Goal: Task Accomplishment & Management: Manage account settings

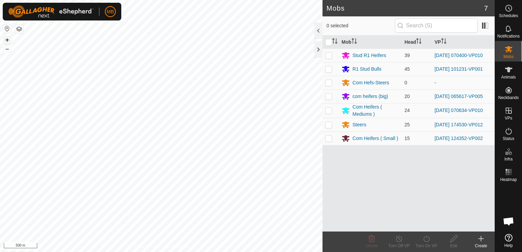
click at [8, 39] on button "+" at bounding box center [7, 40] width 8 height 8
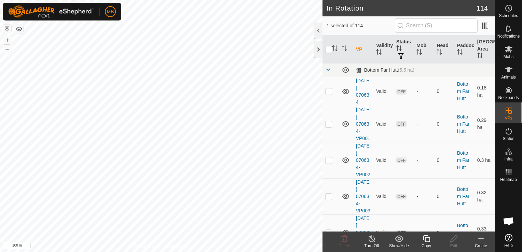
click at [426, 243] on div "Copy" at bounding box center [425, 246] width 27 height 6
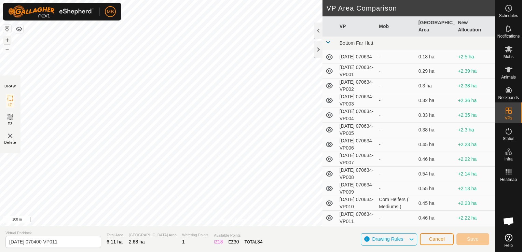
click at [5, 38] on button "+" at bounding box center [7, 40] width 8 height 8
click at [352, 32] on div "Privacy Policy Contact Us + – ⇧ i 50 m DRAW IZ EZ Delete VP Area Comparison VP …" at bounding box center [247, 126] width 494 height 252
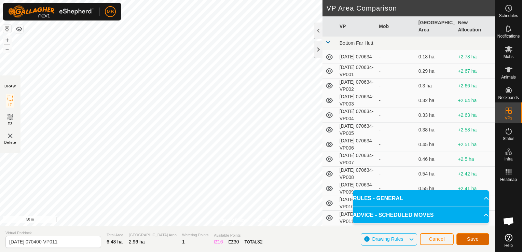
click at [483, 241] on button "Save" at bounding box center [472, 239] width 33 height 12
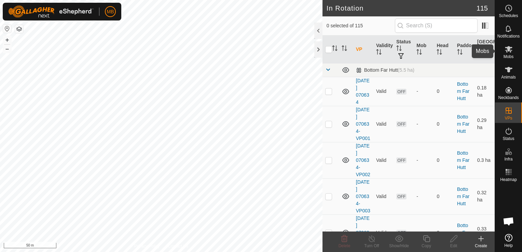
click at [509, 52] on icon at bounding box center [509, 49] width 8 height 6
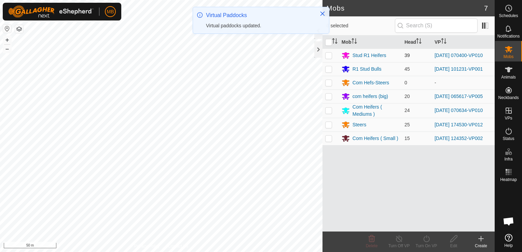
click at [325, 57] on p-checkbox at bounding box center [328, 55] width 7 height 5
checkbox input "true"
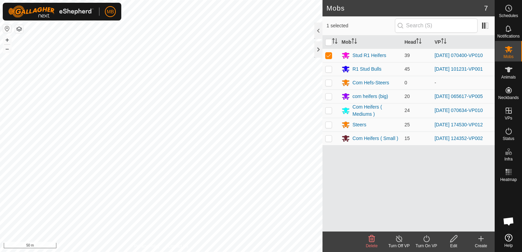
click at [426, 243] on div "Turn On VP" at bounding box center [425, 246] width 27 height 6
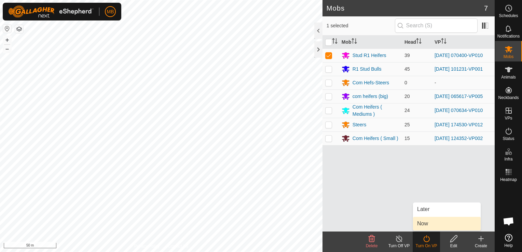
click at [431, 221] on link "Now" at bounding box center [447, 224] width 68 height 14
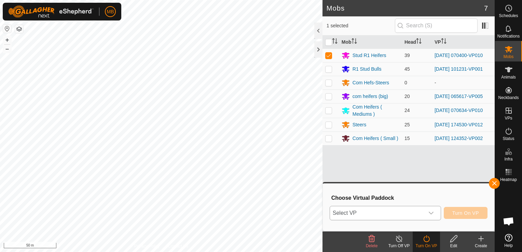
click at [432, 214] on icon "dropdown trigger" at bounding box center [430, 213] width 5 height 3
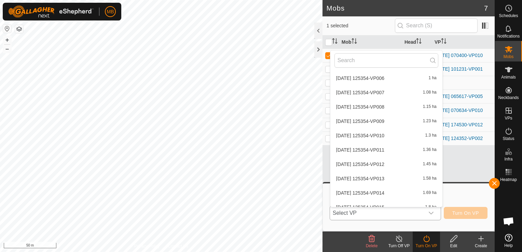
scroll to position [1559, 0]
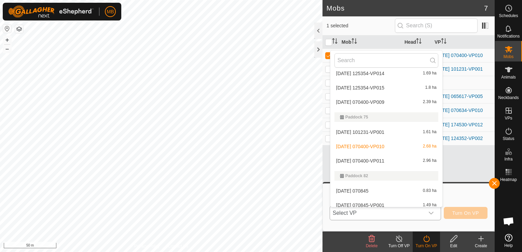
click at [412, 160] on li "[DATE] 070400-VP011 2.96 ha" at bounding box center [386, 161] width 112 height 14
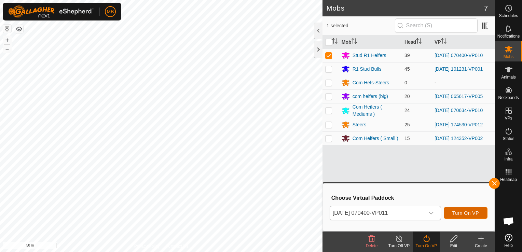
click at [473, 214] on span "Turn On VP" at bounding box center [465, 212] width 27 height 5
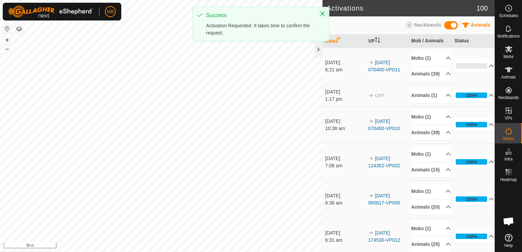
click at [324, 13] on icon "Close" at bounding box center [322, 13] width 5 height 5
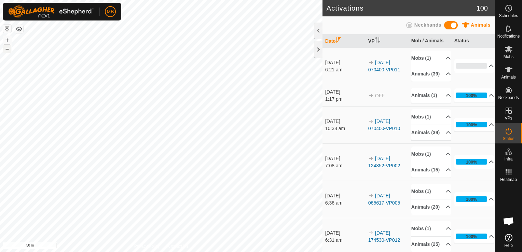
click at [7, 51] on button "–" at bounding box center [7, 49] width 8 height 8
click at [8, 40] on button "+" at bounding box center [7, 40] width 8 height 8
click at [510, 53] on icon at bounding box center [508, 49] width 8 height 8
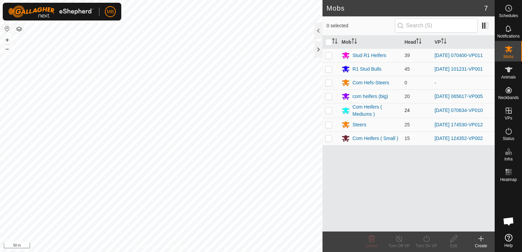
click at [327, 110] on p-checkbox at bounding box center [328, 110] width 7 height 5
checkbox input "true"
click at [428, 237] on icon at bounding box center [426, 238] width 6 height 7
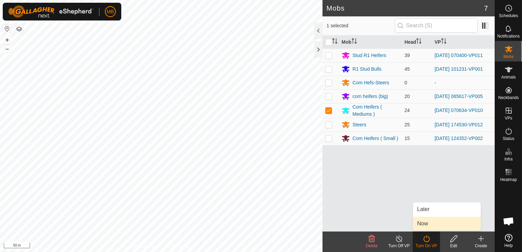
click at [434, 223] on link "Now" at bounding box center [447, 224] width 68 height 14
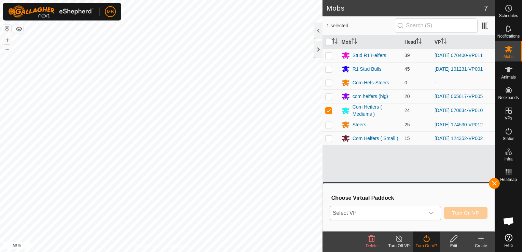
click at [434, 212] on icon "dropdown trigger" at bounding box center [430, 212] width 5 height 5
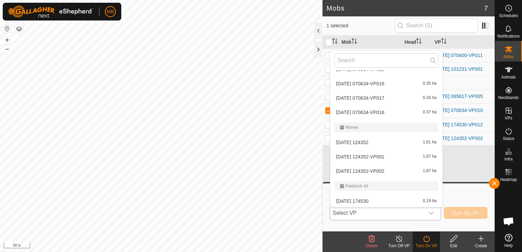
scroll to position [119, 0]
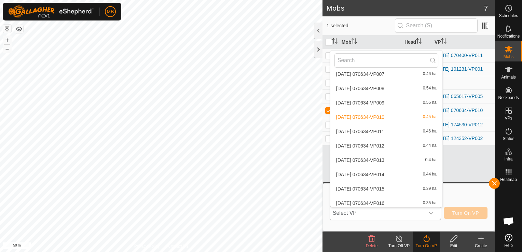
click at [393, 130] on li "[DATE] 070634-VP011 0.46 ha" at bounding box center [386, 132] width 112 height 14
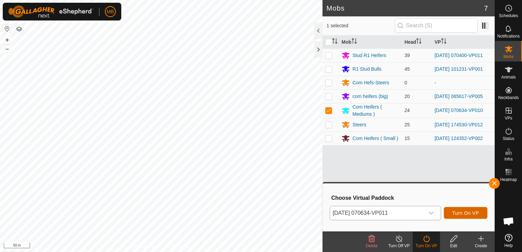
click at [459, 211] on span "Turn On VP" at bounding box center [465, 212] width 27 height 5
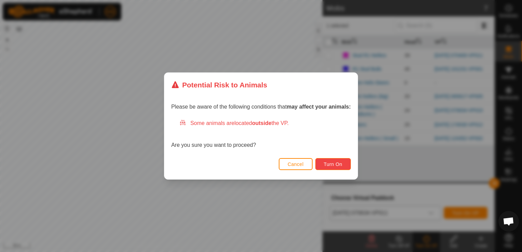
click at [334, 165] on span "Turn On" at bounding box center [333, 163] width 18 height 5
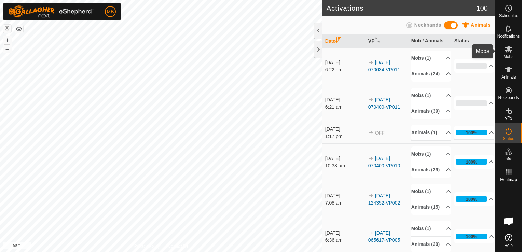
click at [511, 52] on icon at bounding box center [508, 49] width 8 height 8
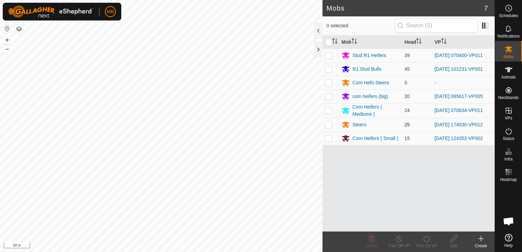
click at [328, 124] on p-checkbox at bounding box center [328, 124] width 7 height 5
checkbox input "true"
click at [422, 245] on div "Turn On VP" at bounding box center [425, 246] width 27 height 6
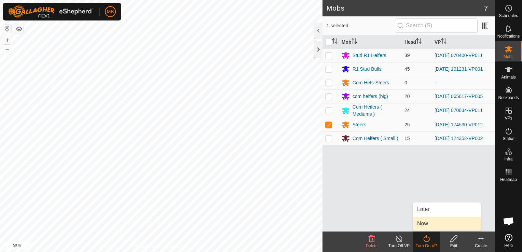
click at [425, 226] on link "Now" at bounding box center [447, 224] width 68 height 14
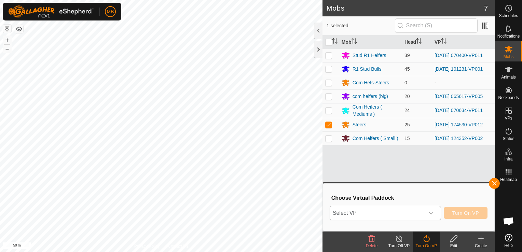
click at [426, 209] on div "dropdown trigger" at bounding box center [431, 213] width 14 height 14
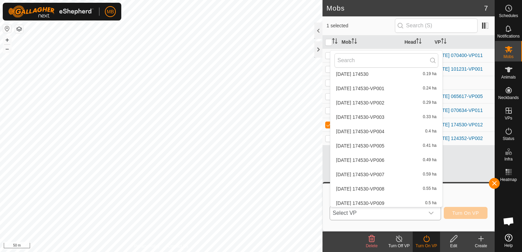
scroll to position [485, 0]
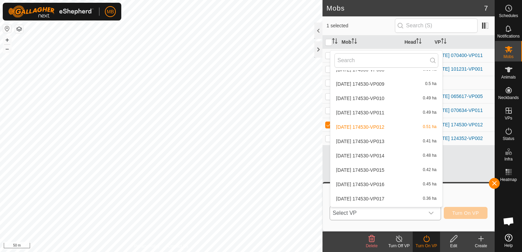
click at [385, 141] on li "[DATE] 174530-VP013 0.41 ha" at bounding box center [386, 142] width 112 height 14
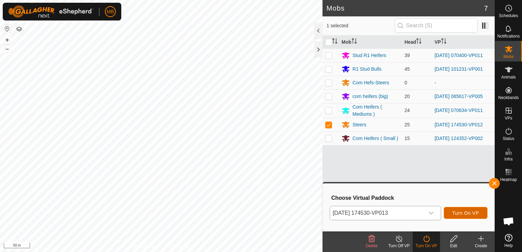
click at [453, 210] on span "Turn On VP" at bounding box center [465, 212] width 27 height 5
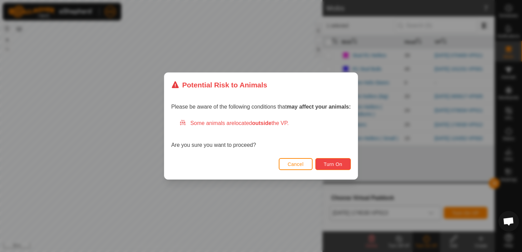
click at [329, 163] on span "Turn On" at bounding box center [333, 163] width 18 height 5
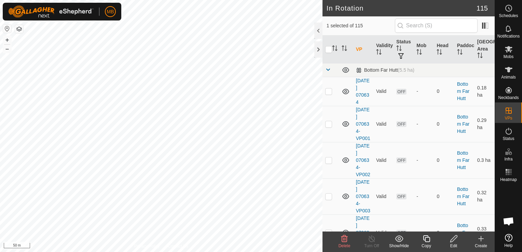
click at [77, 252] on html "MB Schedules Notifications Mobs Animals Neckbands VPs Status Infra Heatmap Help…" at bounding box center [261, 126] width 522 height 252
click at [135, 247] on div "Privacy Policy Contact Us WP 15 Type: trough Capacity: 100L Water Level: 100% D…" at bounding box center [161, 126] width 322 height 252
checkbox input "false"
checkbox input "true"
click at [6, 47] on button "–" at bounding box center [7, 49] width 8 height 8
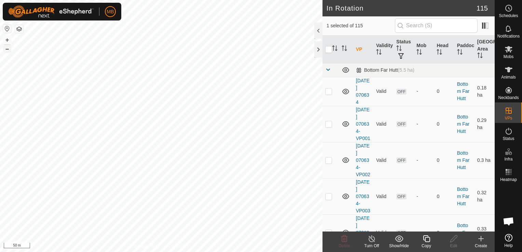
click at [6, 47] on button "–" at bounding box center [7, 49] width 8 height 8
click at [5, 38] on button "+" at bounding box center [7, 40] width 8 height 8
click at [511, 70] on icon at bounding box center [508, 70] width 8 height 8
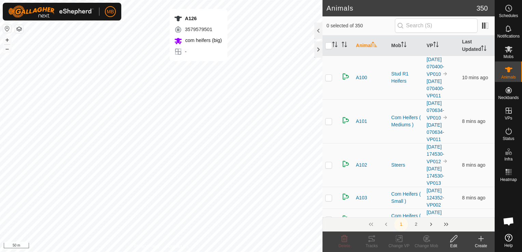
checkbox input "true"
click at [344, 242] on icon at bounding box center [344, 238] width 6 height 7
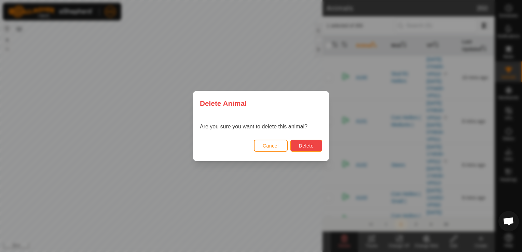
click at [304, 144] on span "Delete" at bounding box center [306, 145] width 15 height 5
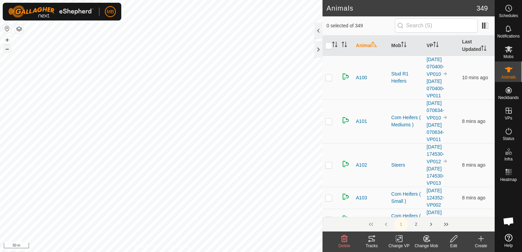
click at [8, 50] on button "–" at bounding box center [7, 49] width 8 height 8
